Goal: Information Seeking & Learning: Learn about a topic

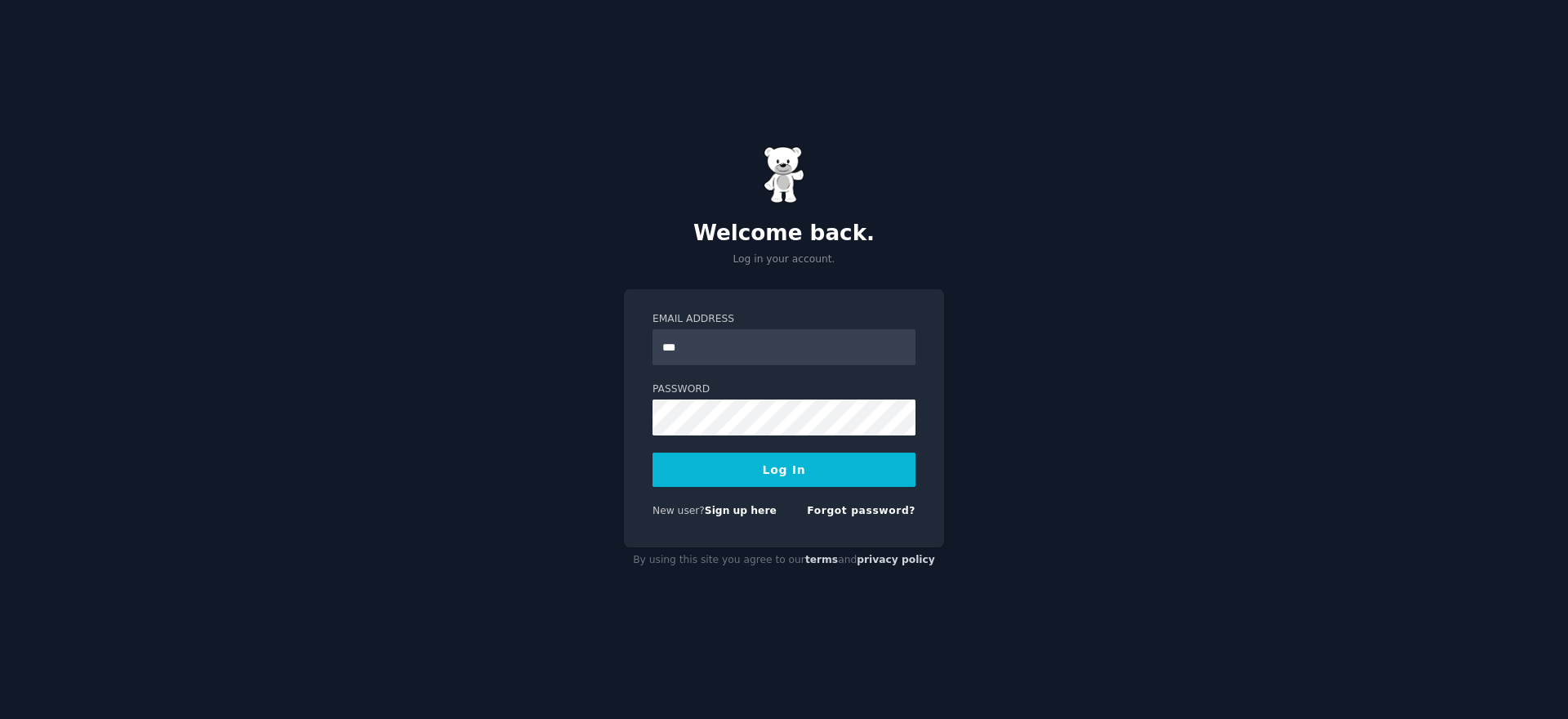
type input "**********"
click at [653, 452] on button "Log In" at bounding box center [784, 469] width 263 height 35
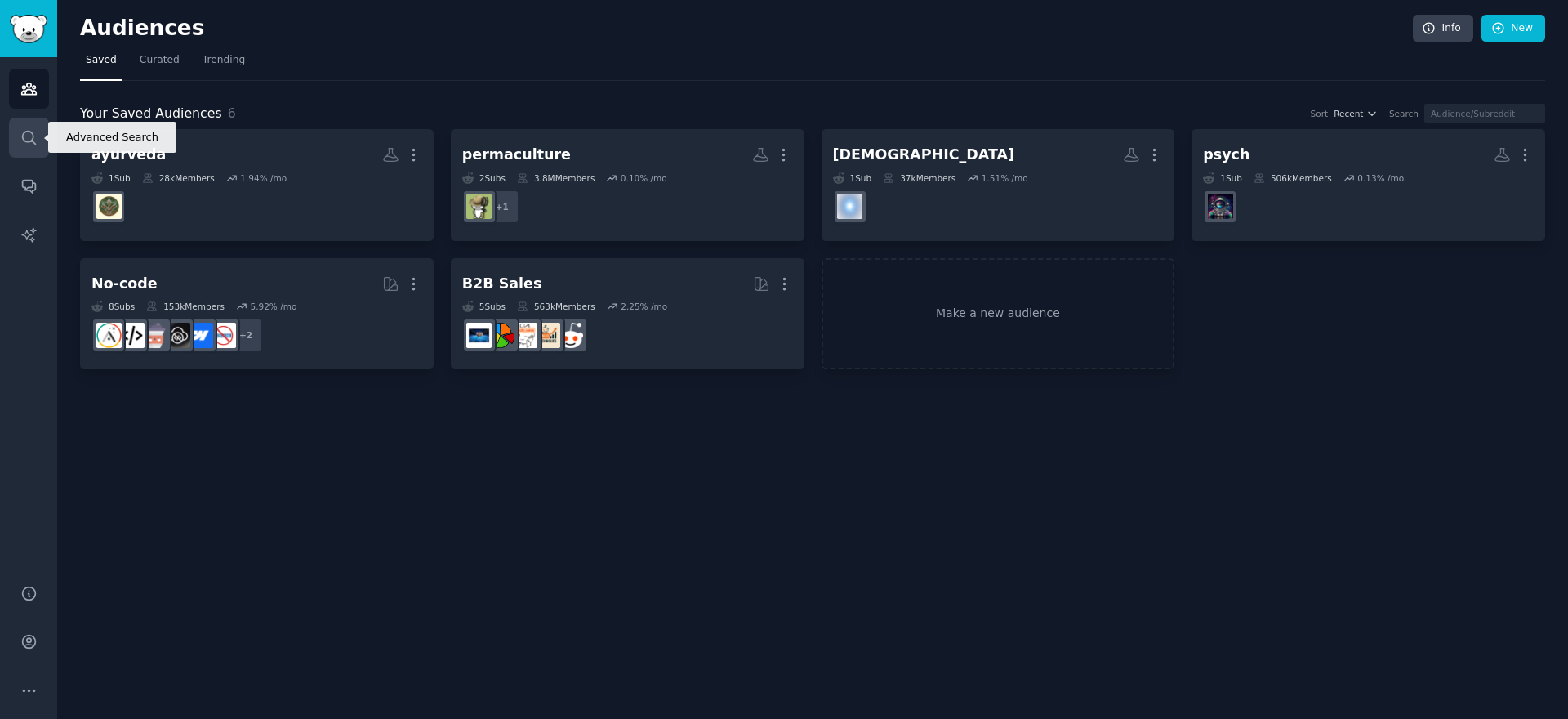
click at [34, 133] on icon "Sidebar" at bounding box center [28, 137] width 17 height 17
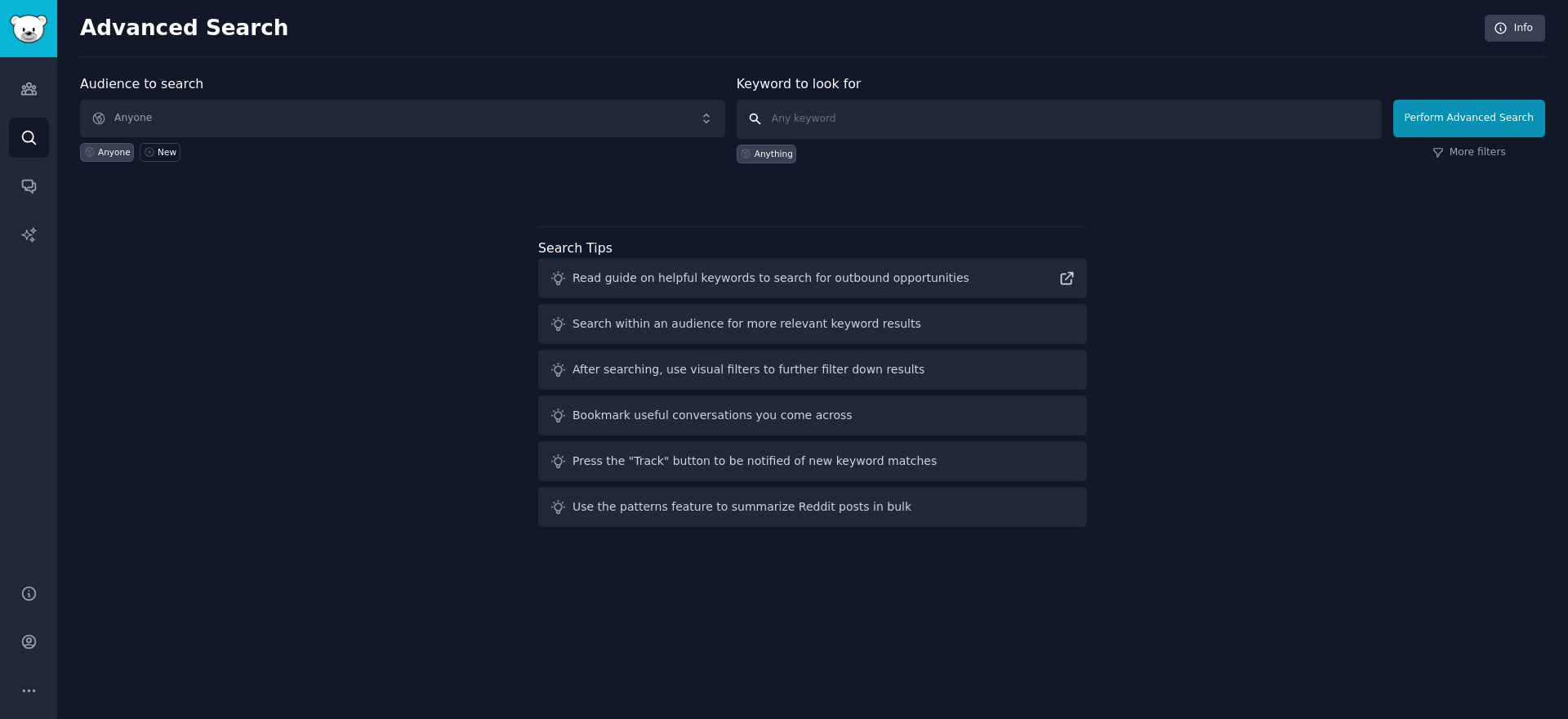
click at [912, 120] on input "text" at bounding box center [1059, 119] width 645 height 39
type input "s"
type input "telemetry"
click button "Perform Advanced Search" at bounding box center [1469, 118] width 152 height 37
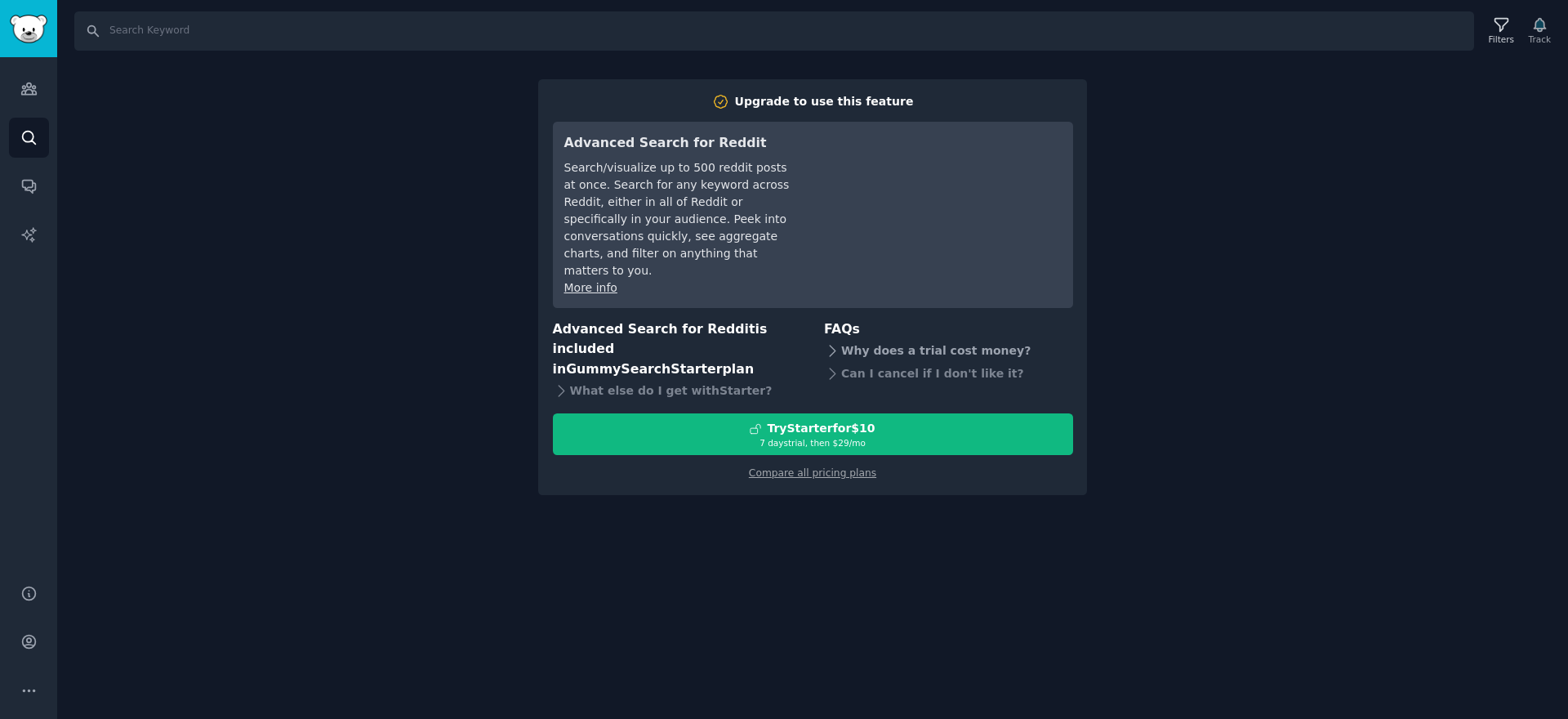
click at [927, 340] on div "Why does a trial cost money?" at bounding box center [949, 351] width 249 height 23
